Goal: Register for event/course

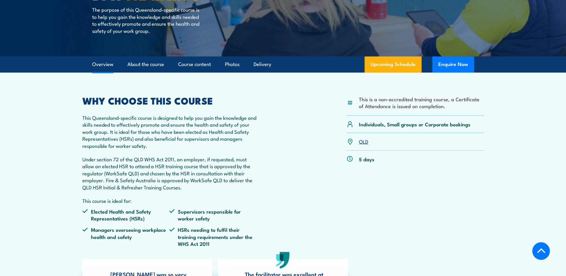
scroll to position [119, 0]
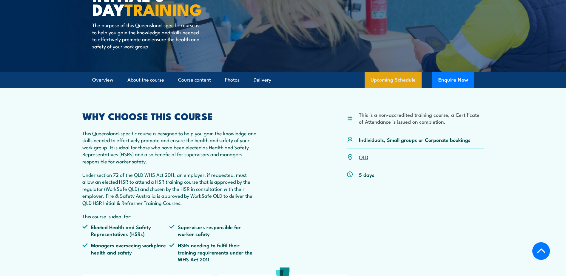
click at [394, 84] on link "Upcoming Schedule" at bounding box center [393, 80] width 57 height 16
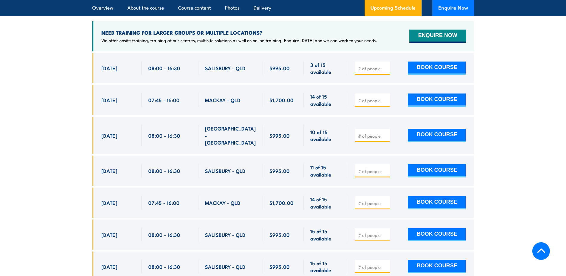
scroll to position [1122, 0]
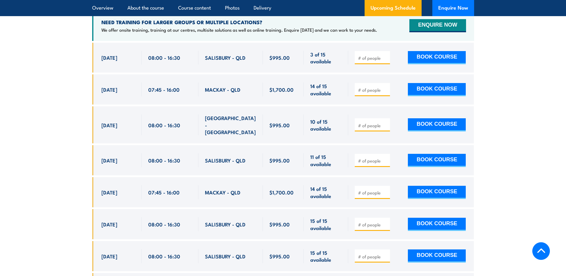
click at [370, 121] on span at bounding box center [372, 124] width 31 height 7
click at [372, 122] on input "number" at bounding box center [373, 125] width 30 height 6
click at [385, 122] on input "2" at bounding box center [373, 125] width 30 height 6
type input "1"
click at [385, 122] on input "1" at bounding box center [373, 125] width 30 height 6
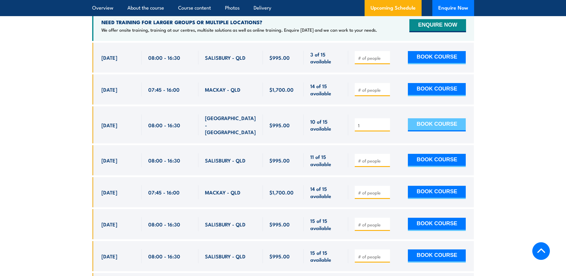
click at [430, 120] on button "BOOK COURSE" at bounding box center [437, 124] width 58 height 13
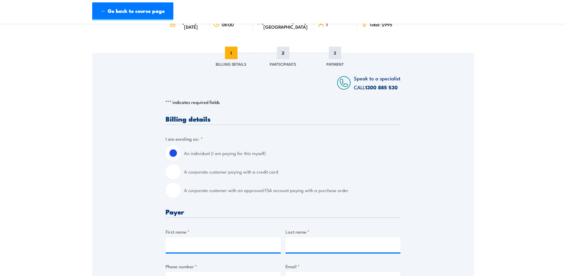
scroll to position [60, 0]
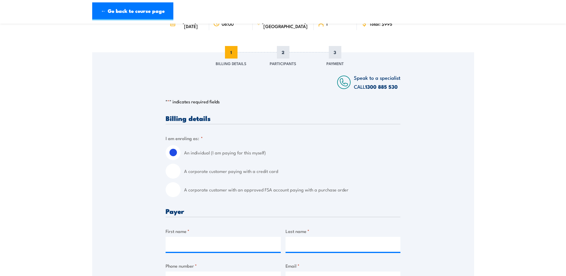
click at [177, 171] on input "A corporate customer paying with a credit card" at bounding box center [173, 171] width 15 height 15
radio input "true"
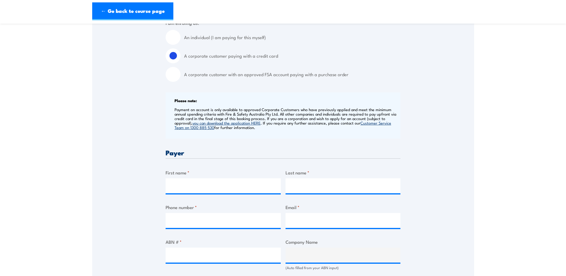
scroll to position [179, 0]
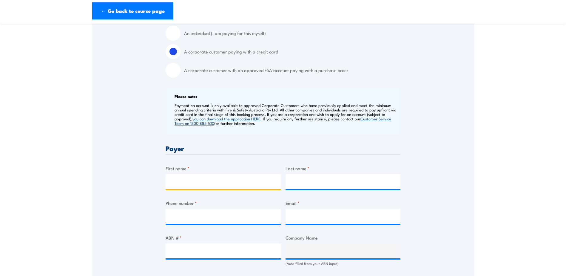
click at [195, 180] on input "First name *" at bounding box center [223, 181] width 115 height 15
type input "[PERSON_NAME]"
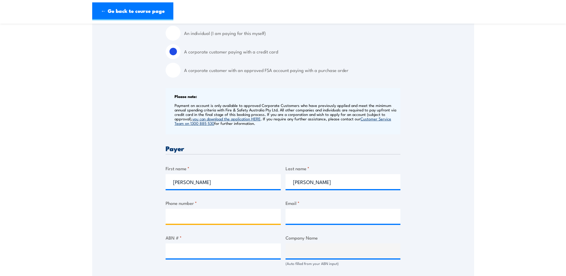
type input "0448679518"
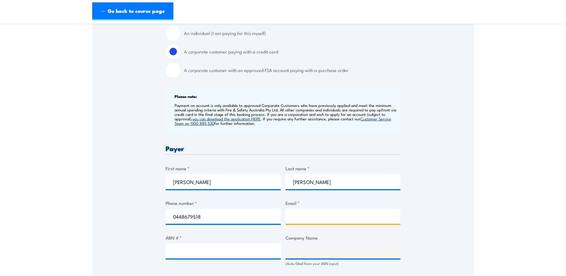
type input "[PERSON_NAME][EMAIL_ADDRESS][PERSON_NAME][DOMAIN_NAME]"
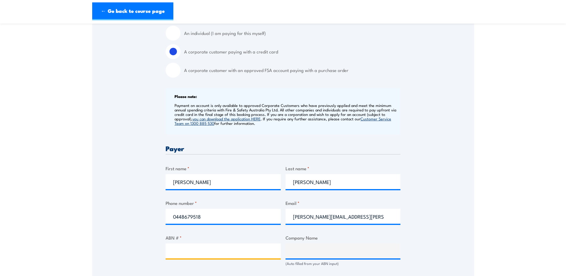
click at [196, 250] on input "ABN # *" at bounding box center [223, 250] width 115 height 15
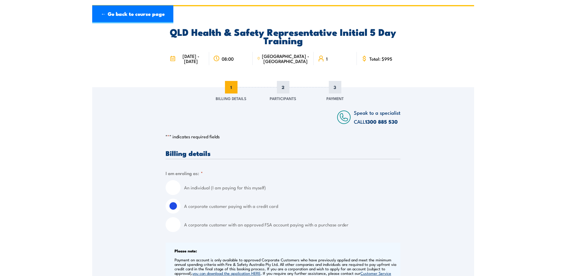
scroll to position [0, 0]
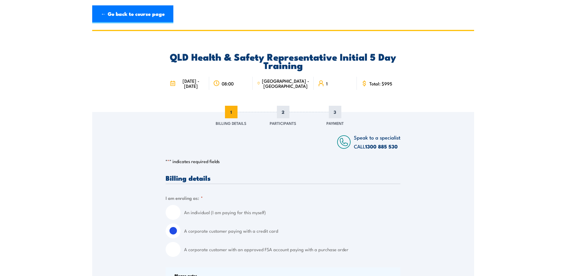
click at [177, 208] on input "An individual (I am paying for this myself)" at bounding box center [173, 212] width 15 height 15
radio input "true"
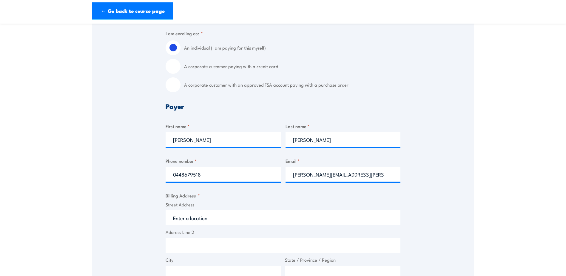
scroll to position [179, 0]
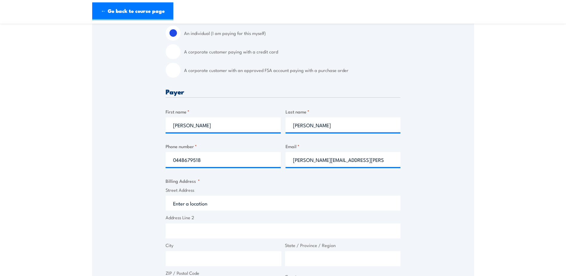
click at [252, 204] on input "Street Address" at bounding box center [283, 202] width 235 height 15
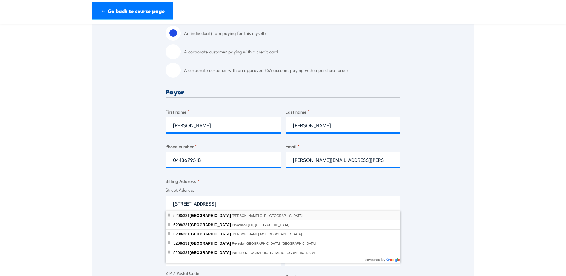
type input "[STREET_ADDRESS][PERSON_NAME]"
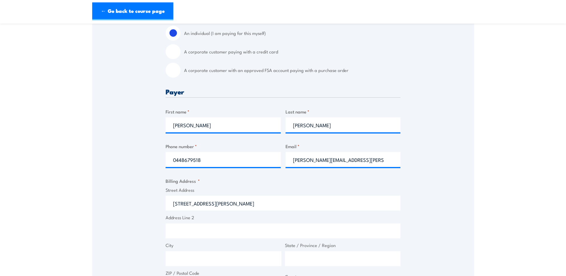
type input "331 MacArthur Ave"
type input "Hamilton"
type input "[GEOGRAPHIC_DATA]"
type input "4007"
select select "Australia"
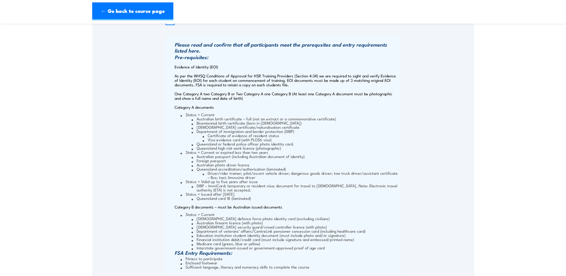
scroll to position [597, 0]
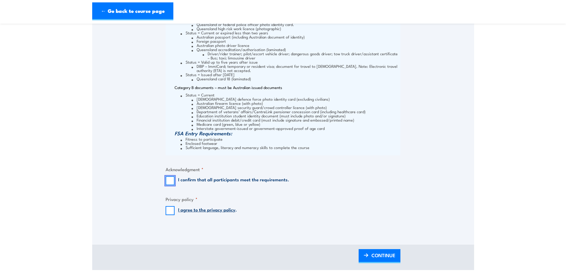
click at [166, 181] on input "I confirm that all participants meet the requirements." at bounding box center [170, 180] width 9 height 9
checkbox input "true"
click at [170, 210] on input "I agree to the privacy policy ." at bounding box center [170, 210] width 9 height 9
checkbox input "true"
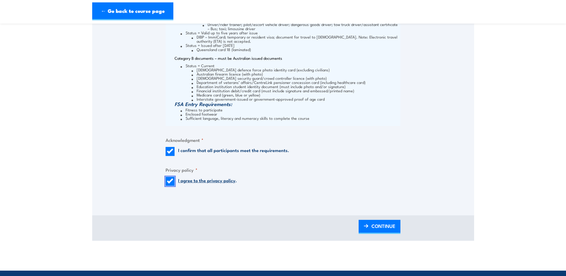
scroll to position [627, 0]
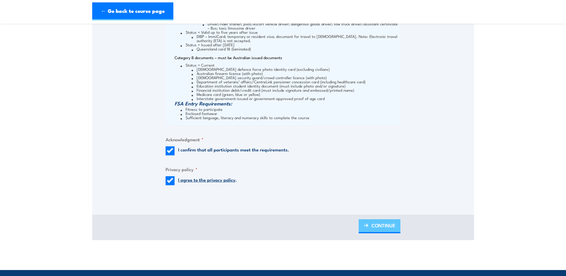
click at [375, 227] on span "CONTINUE" at bounding box center [383, 225] width 24 height 16
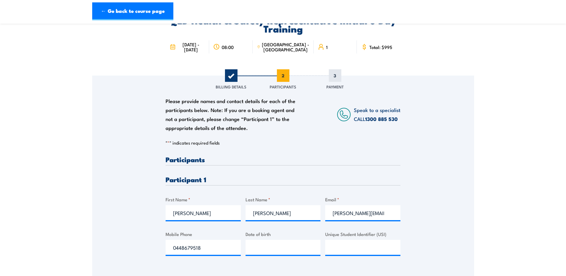
scroll to position [90, 0]
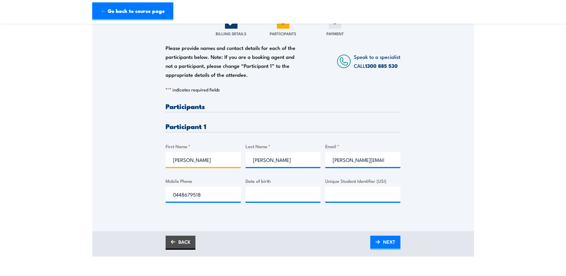
click at [208, 161] on input "Arlene" at bounding box center [203, 159] width 75 height 15
type input "A"
type input "Alexandria"
drag, startPoint x: 277, startPoint y: 161, endPoint x: 289, endPoint y: 158, distance: 12.8
click at [277, 161] on input "Bennett" at bounding box center [283, 159] width 75 height 15
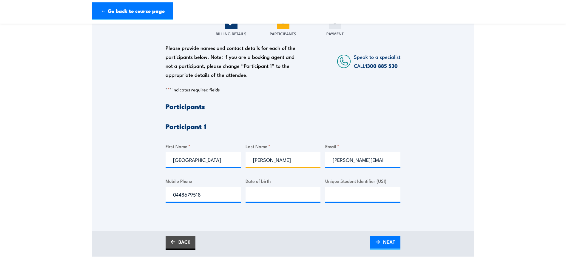
type input "Rogers"
click at [387, 152] on div "Email * arlene.bennett@qantas.com.au" at bounding box center [362, 155] width 75 height 24
drag, startPoint x: 395, startPoint y: 161, endPoint x: 324, endPoint y: 163, distance: 71.3
click at [324, 163] on div "Please provide names and contact details for each of the participants below. No…" at bounding box center [283, 157] width 235 height 109
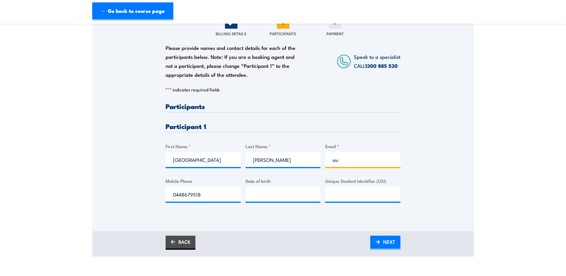
type input "u"
paste input "alexandria.rogers@qantas.com.au"
type input "alexandria.rogers@qantas.com.au"
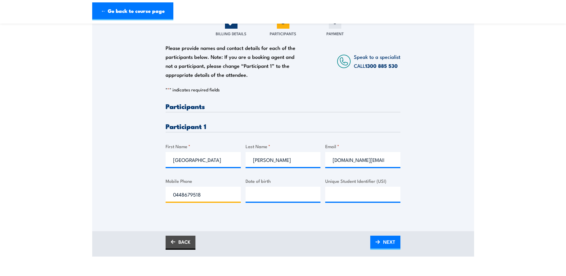
click at [211, 198] on input "0448679518" at bounding box center [203, 193] width 75 height 15
drag, startPoint x: 205, startPoint y: 195, endPoint x: 153, endPoint y: 197, distance: 52.3
click at [153, 197] on div "Please provide names and contact details for each of the participants below. No…" at bounding box center [283, 118] width 382 height 192
type input "0409222140"
click at [260, 194] on input "__/__/____" at bounding box center [283, 193] width 75 height 15
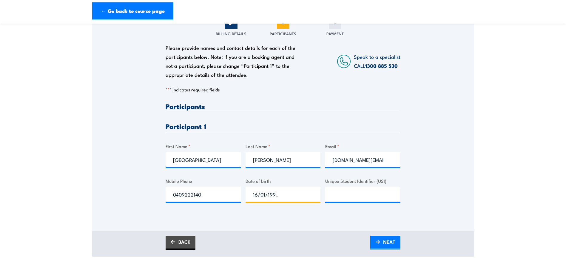
type input "16/01/1998"
click at [340, 189] on input "Unique Student Identifier (USI)" at bounding box center [362, 193] width 75 height 15
click at [442, 200] on div "Please provide names and contact details for each of the participants below. No…" at bounding box center [283, 118] width 382 height 192
click at [364, 194] on input "Unique Student Identifier (USI)" at bounding box center [362, 193] width 75 height 15
paste input "Z5WUUHXQT5"
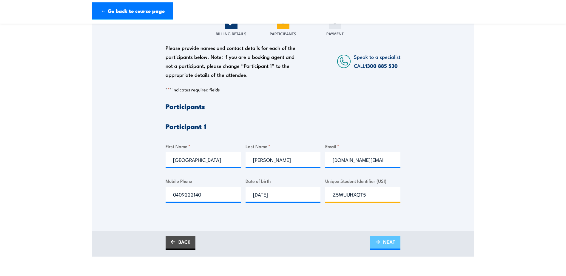
type input "Z5WUUHXQT5"
click at [389, 243] on span "NEXT" at bounding box center [389, 242] width 12 height 16
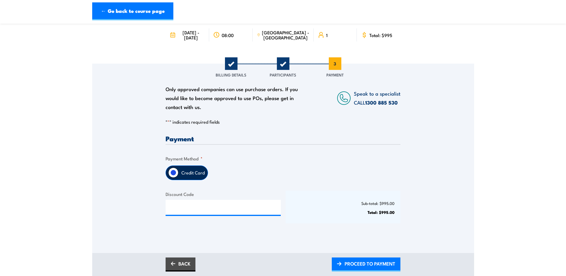
scroll to position [119, 0]
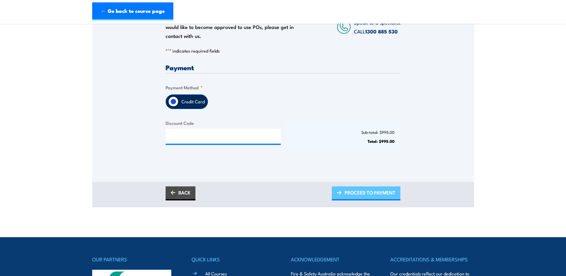
click at [370, 192] on span "PROCEED TO PAYMENT" at bounding box center [370, 192] width 51 height 16
